Goal: Find specific page/section: Find specific page/section

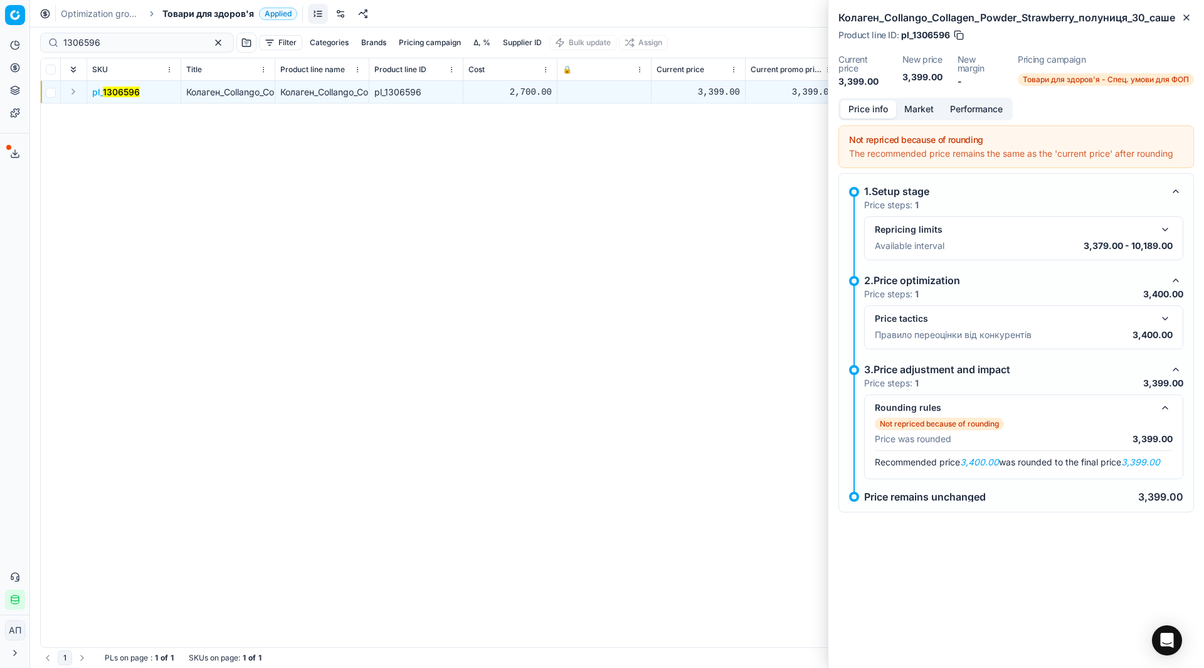
click at [257, 183] on div "pl_ 1306596 Колаген_Collango_Collagen_Powder_Strawberry_полуниця_30_саше Колаге…" at bounding box center [617, 364] width 1153 height 566
click at [127, 45] on input "1306596" at bounding box center [131, 42] width 137 height 13
click at [58, 109] on link "Assortment" at bounding box center [121, 114] width 146 height 18
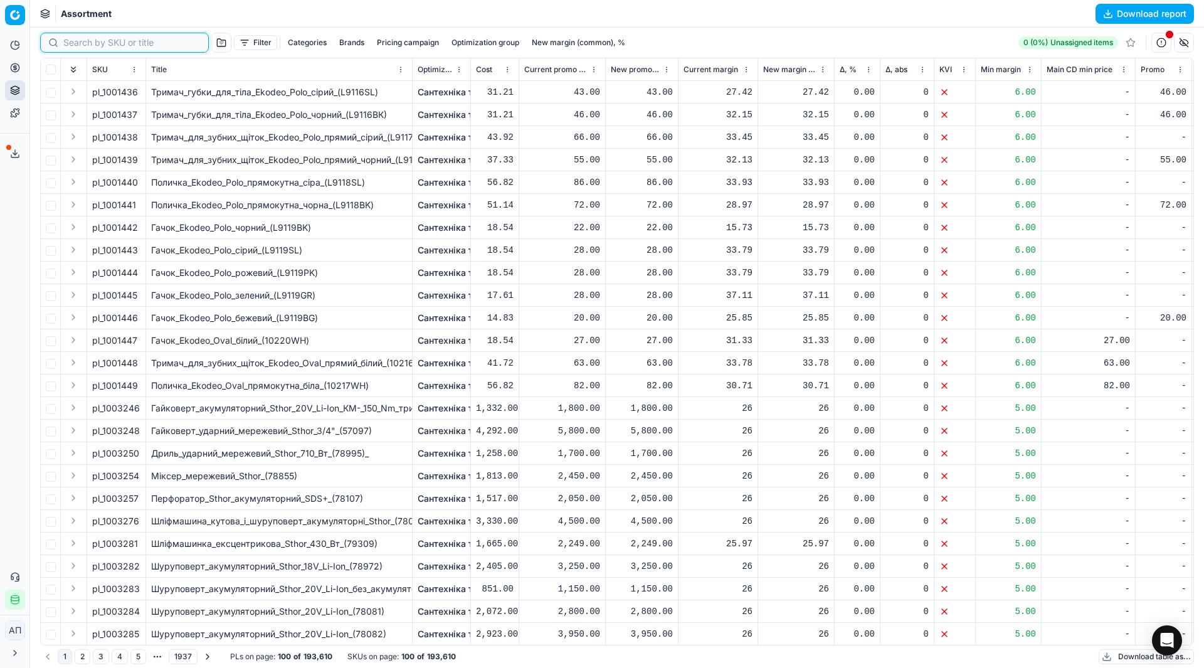
click at [72, 48] on input at bounding box center [131, 42] width 137 height 13
paste input "1306596"
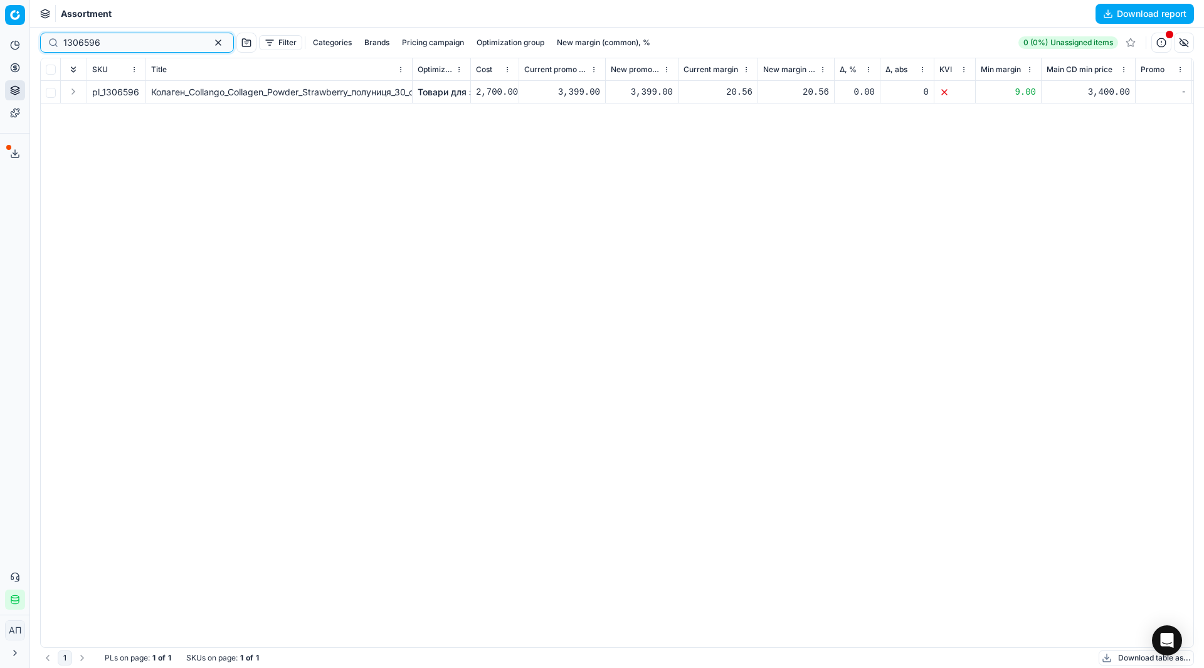
type input "1306596"
click at [73, 114] on link "Pricing campaigns" at bounding box center [121, 111] width 146 height 18
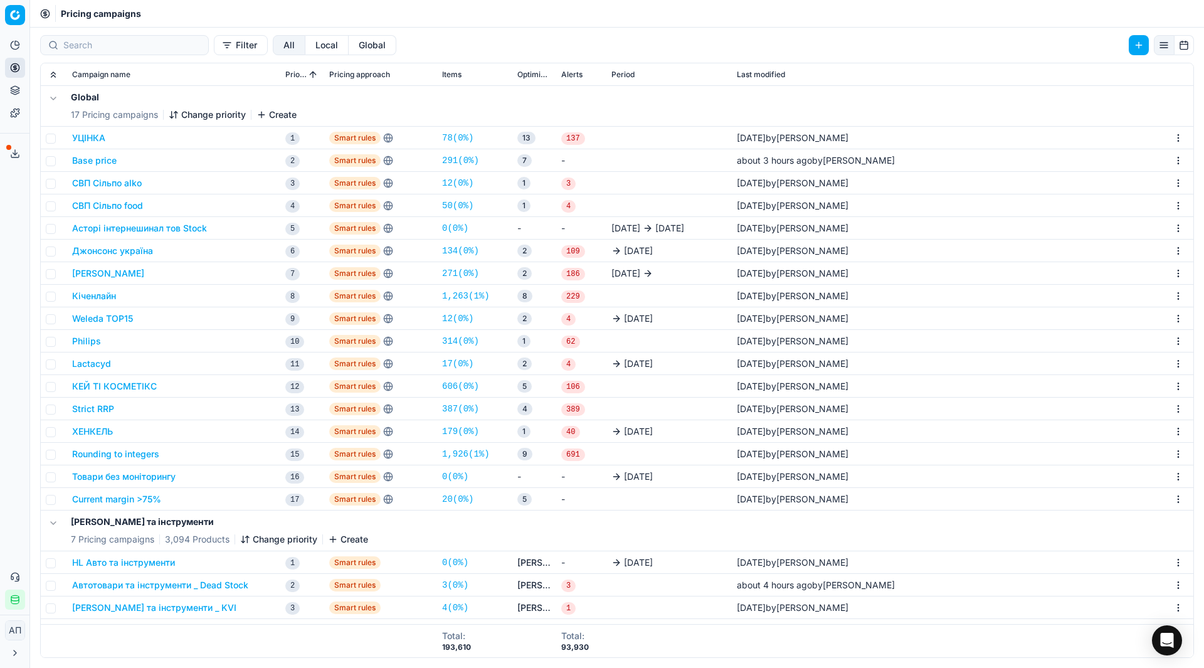
click at [465, 500] on link "20 ( 0% )" at bounding box center [457, 499] width 31 height 13
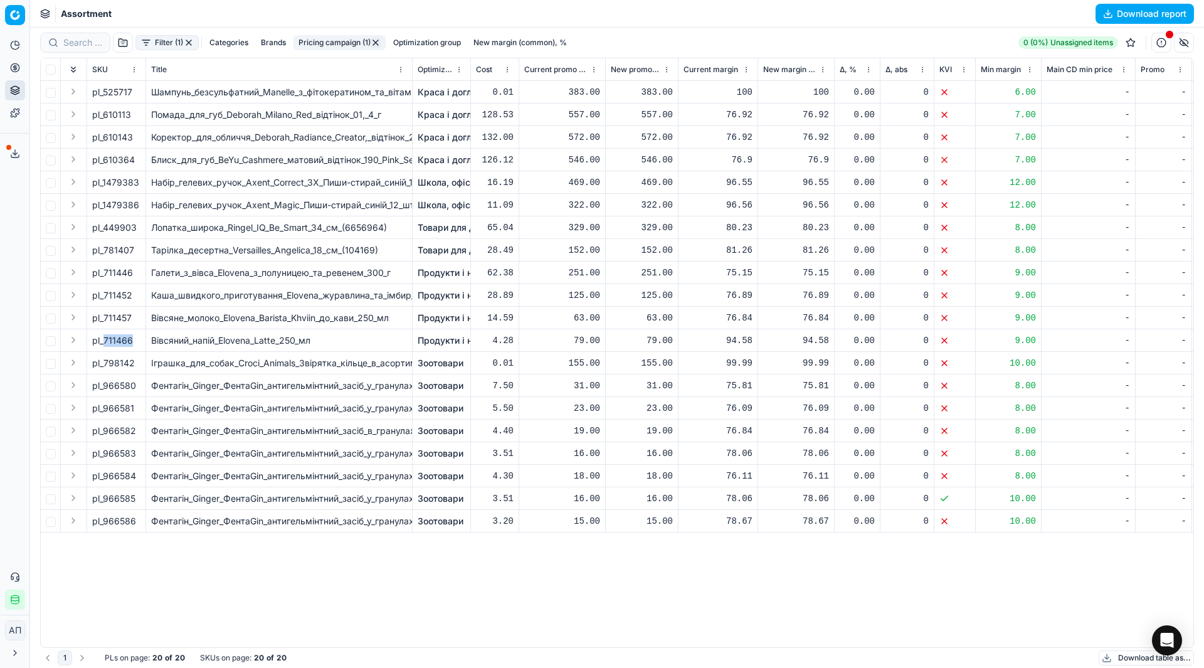
drag, startPoint x: 103, startPoint y: 341, endPoint x: 145, endPoint y: 337, distance: 42.2
click at [145, 337] on td "pl_711466" at bounding box center [116, 340] width 59 height 23
copy span "711466"
drag, startPoint x: 105, startPoint y: 317, endPoint x: 135, endPoint y: 319, distance: 30.2
click at [135, 319] on div "pl_711457" at bounding box center [116, 318] width 48 height 13
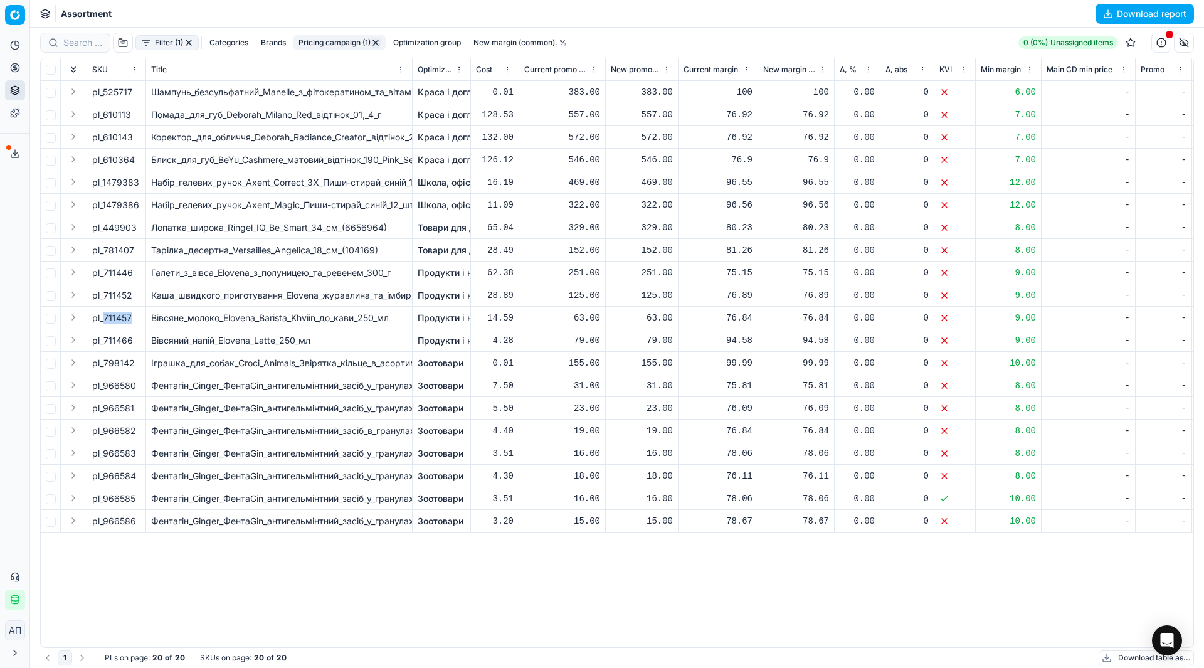
copy div "711457"
click at [50, 319] on input "checkbox" at bounding box center [51, 319] width 10 height 10
checkbox input "true"
click at [54, 338] on input "checkbox" at bounding box center [51, 341] width 10 height 10
checkbox input "true"
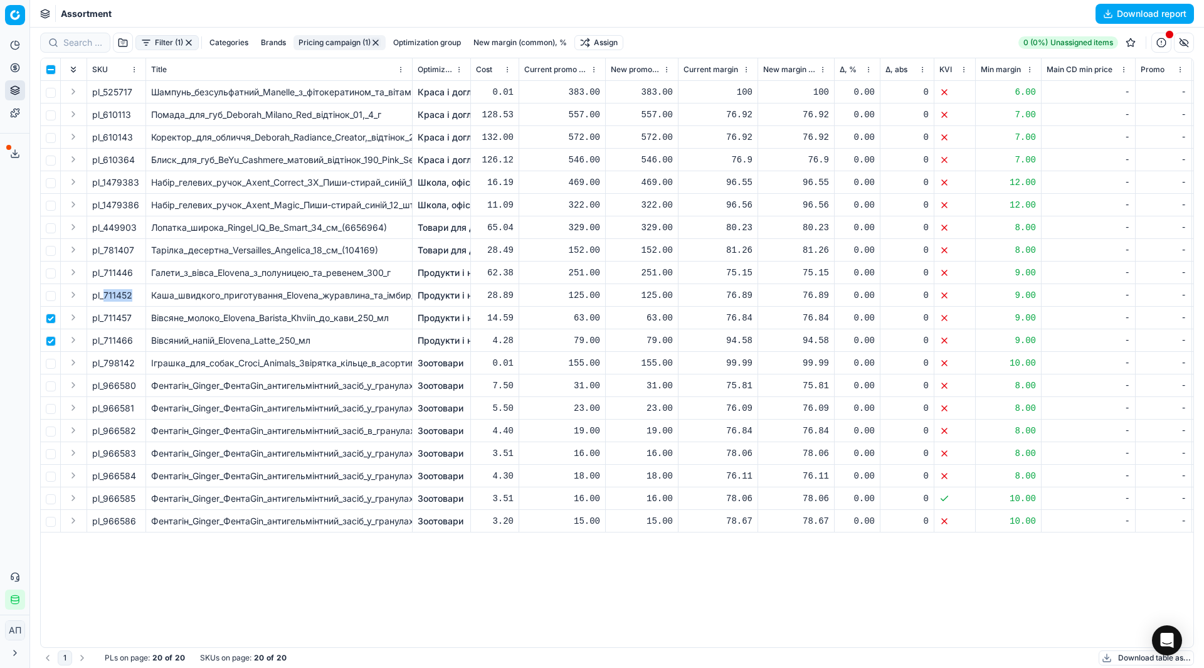
drag, startPoint x: 103, startPoint y: 295, endPoint x: 135, endPoint y: 295, distance: 32.0
click at [135, 295] on div "pl_711452" at bounding box center [116, 295] width 48 height 13
copy div "711452"
click at [53, 293] on input "checkbox" at bounding box center [51, 296] width 10 height 10
checkbox input "true"
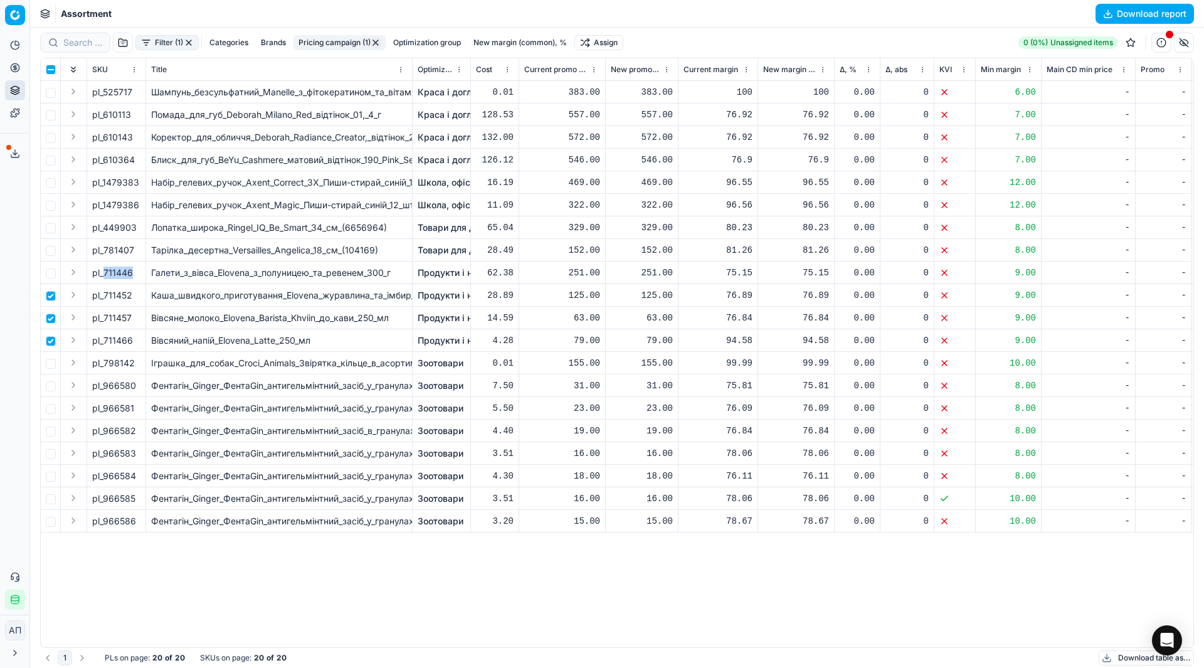
drag, startPoint x: 104, startPoint y: 277, endPoint x: 137, endPoint y: 277, distance: 32.6
click at [137, 277] on div "pl_711446" at bounding box center [116, 273] width 48 height 13
copy div "711446"
click at [51, 272] on input "checkbox" at bounding box center [51, 273] width 10 height 10
checkbox input "true"
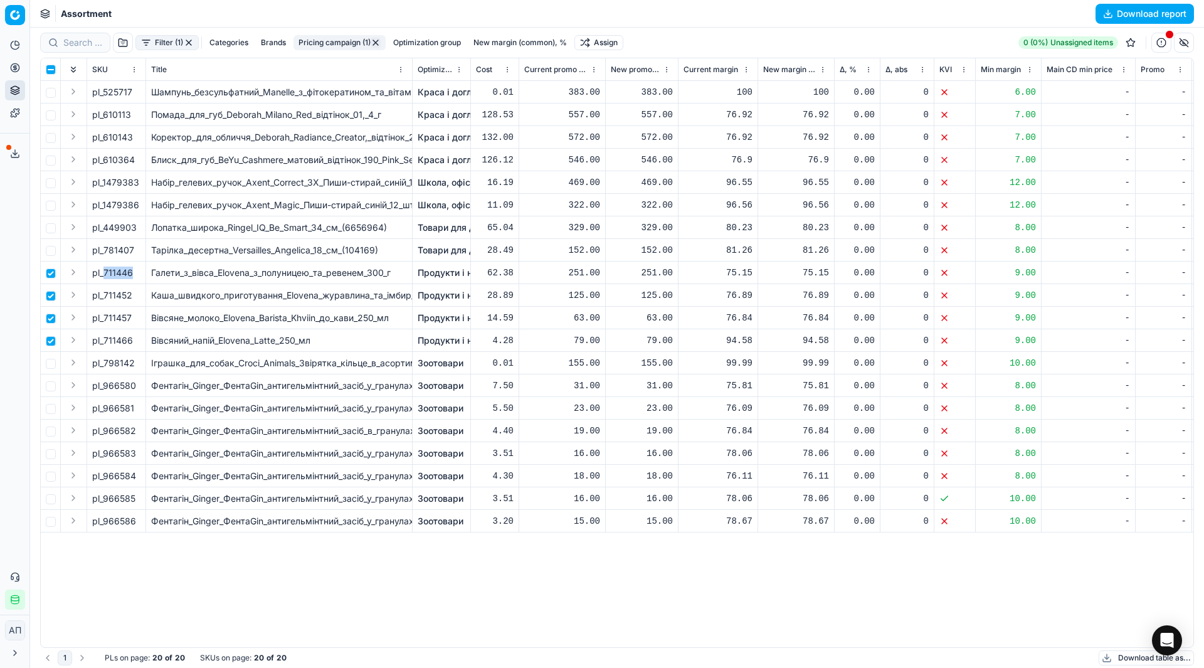
click at [187, 48] on button "Filter (1)" at bounding box center [166, 42] width 63 height 15
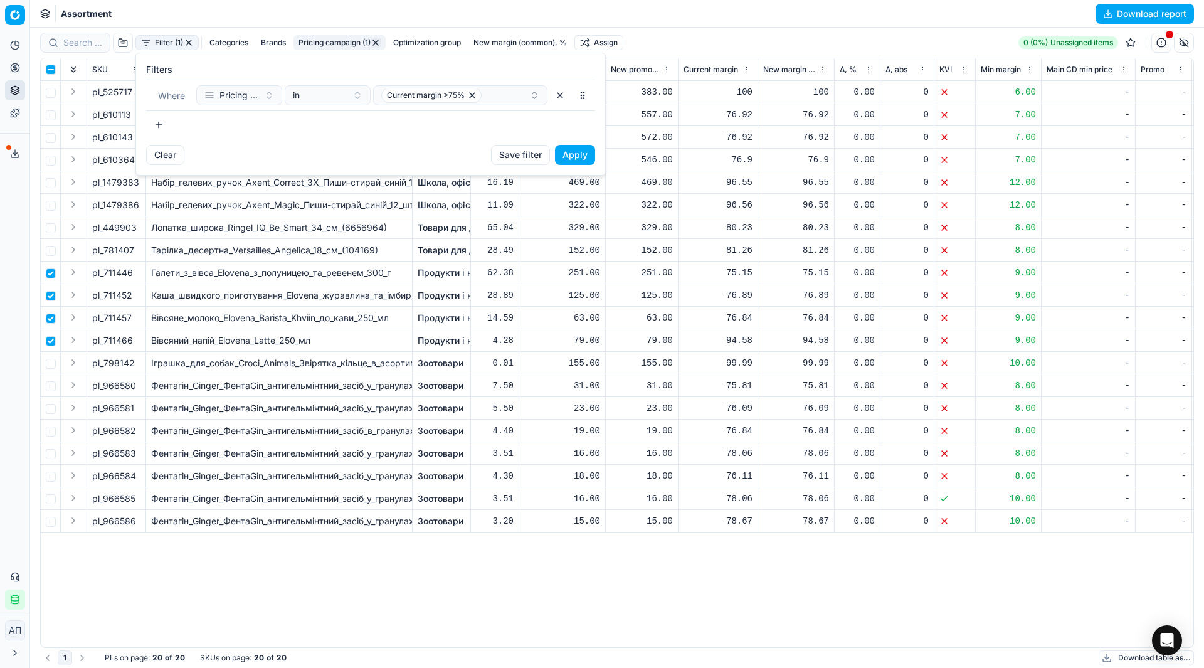
click at [188, 46] on html "Pricing platform Analytics Pricing Product portfolio Templates Export service 2…" at bounding box center [602, 334] width 1204 height 668
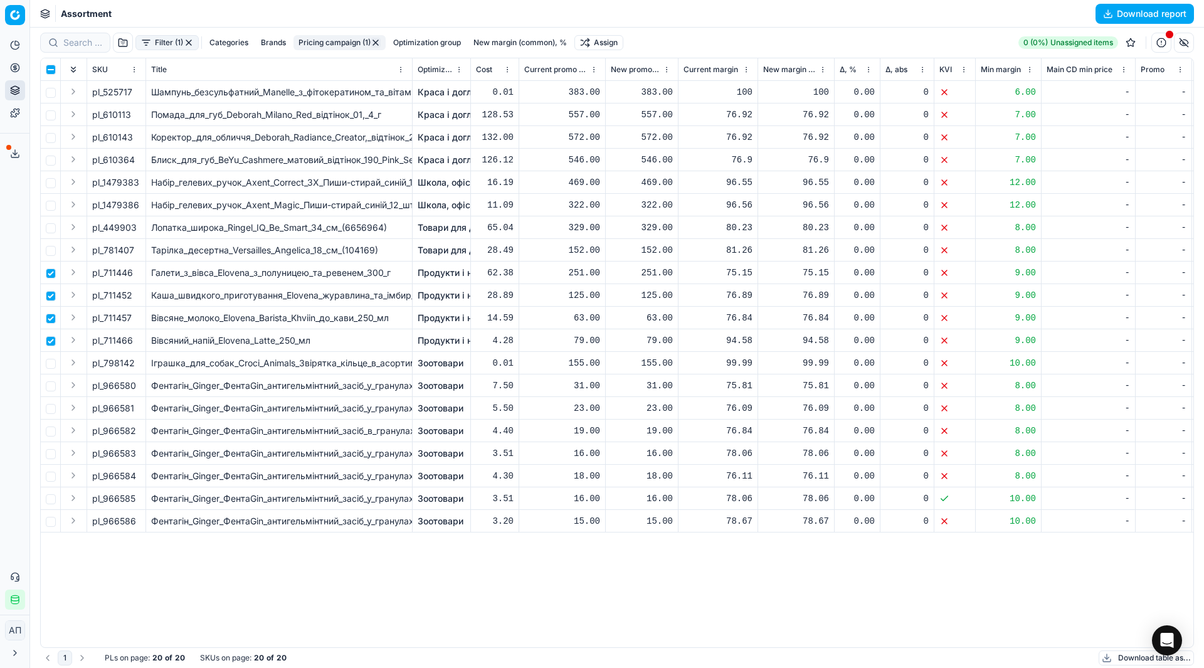
click at [189, 42] on button "button" at bounding box center [189, 43] width 10 height 10
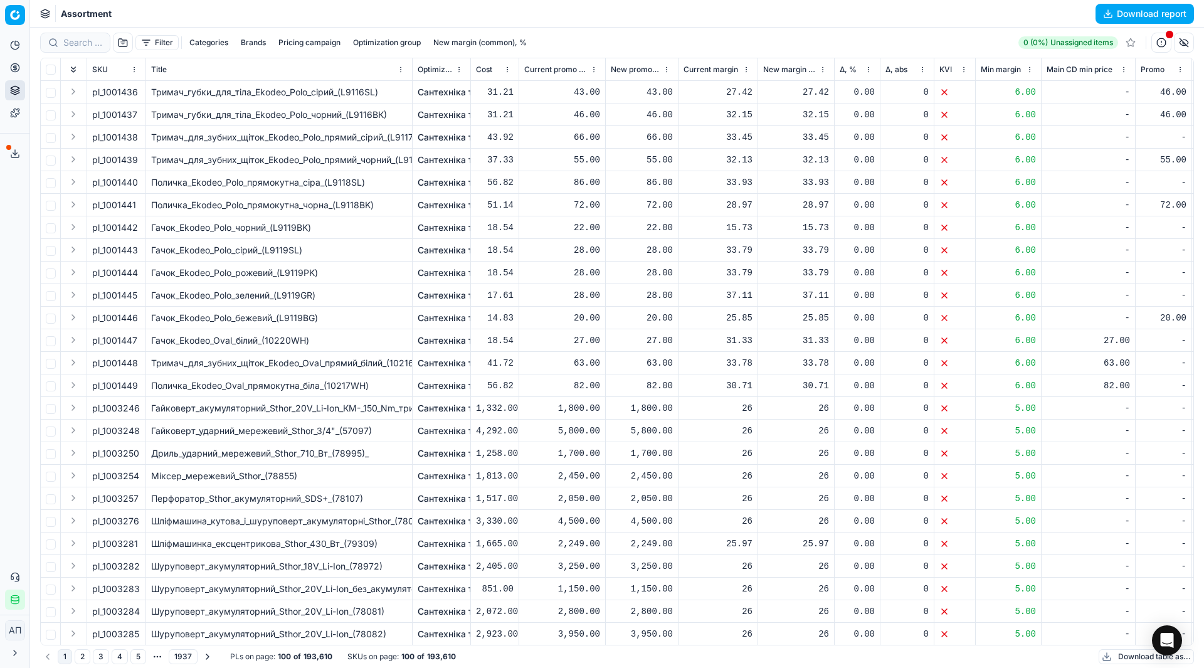
click at [125, 42] on button "button" at bounding box center [123, 43] width 20 height 20
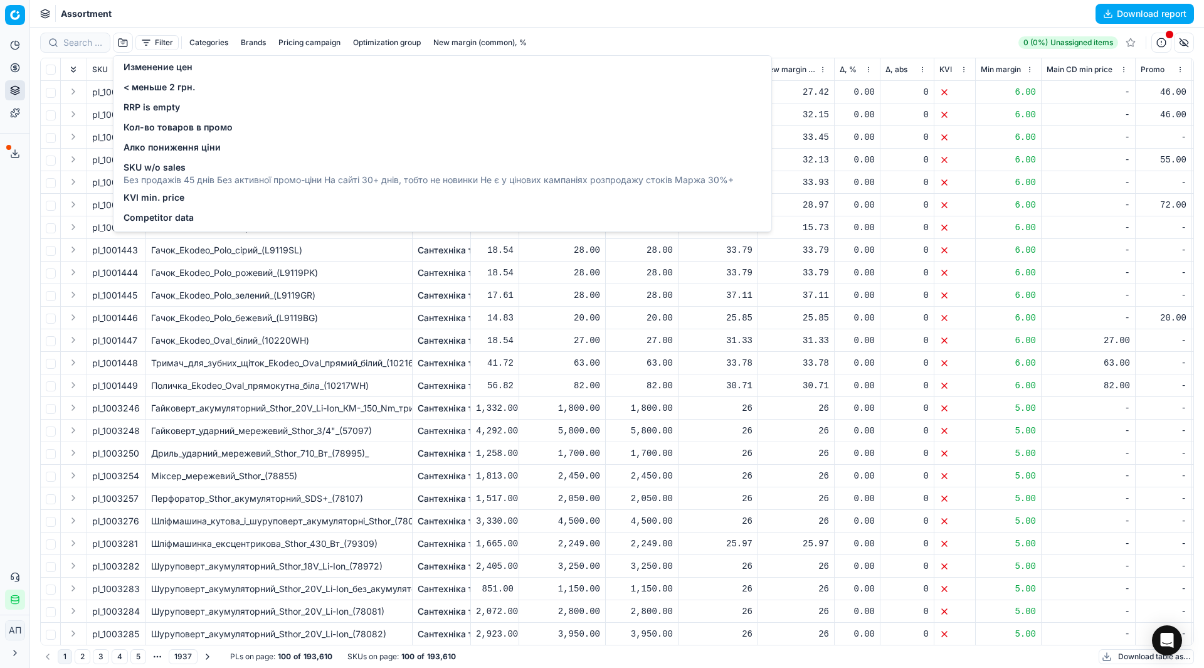
click at [185, 217] on span "Competitor data" at bounding box center [159, 217] width 70 height 13
